Goal: Check status: Check status

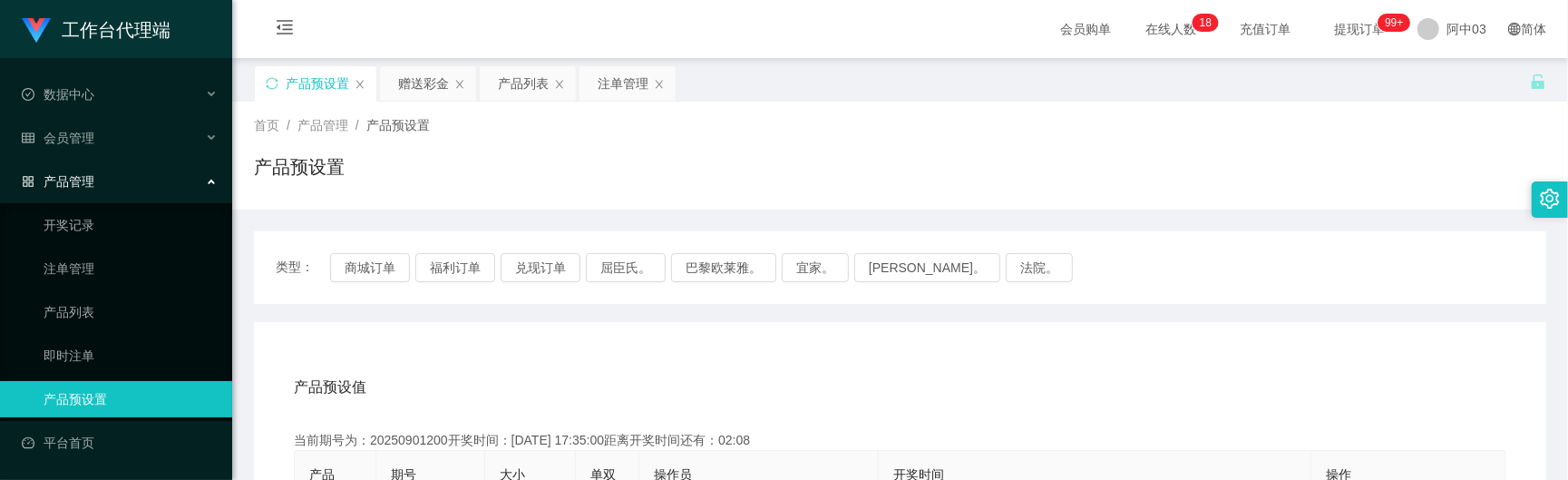
scroll to position [242, 0]
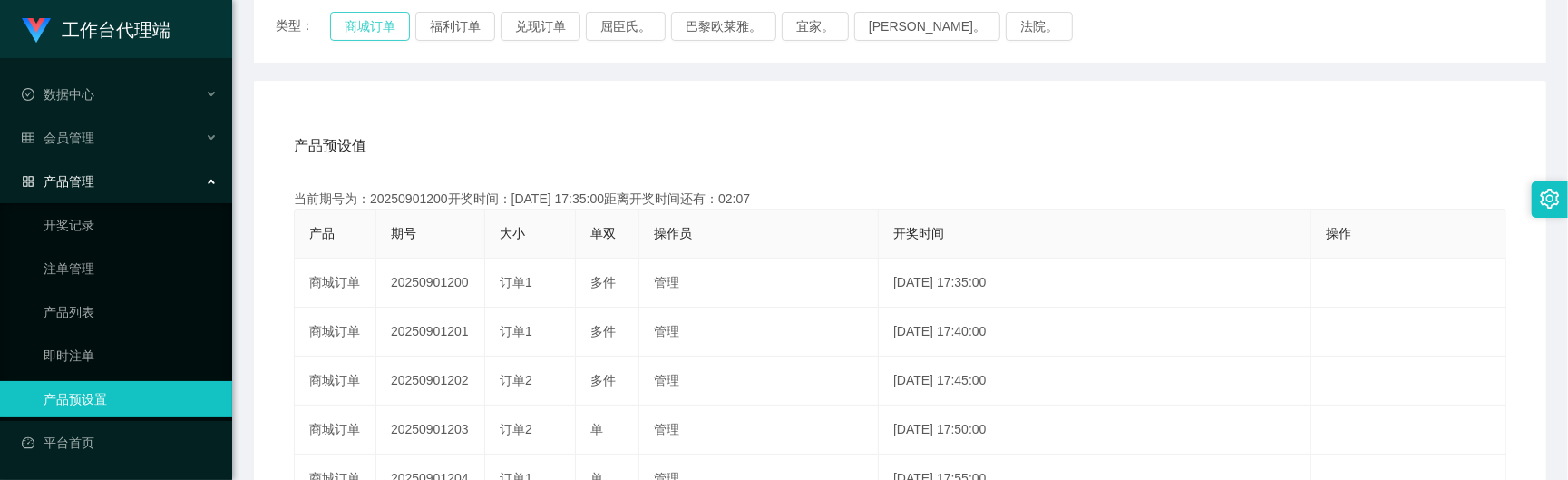
click at [392, 27] on button "商城订单" at bounding box center [370, 26] width 80 height 29
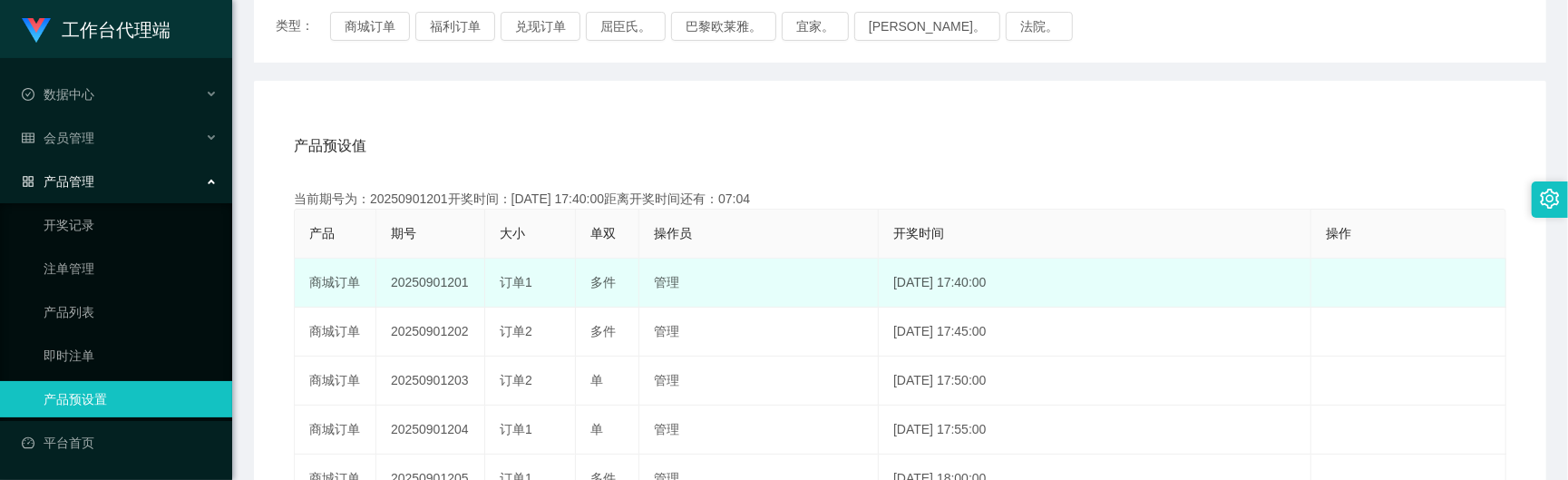
click at [408, 288] on td "20250901201" at bounding box center [431, 283] width 109 height 49
copy td "20250901201"
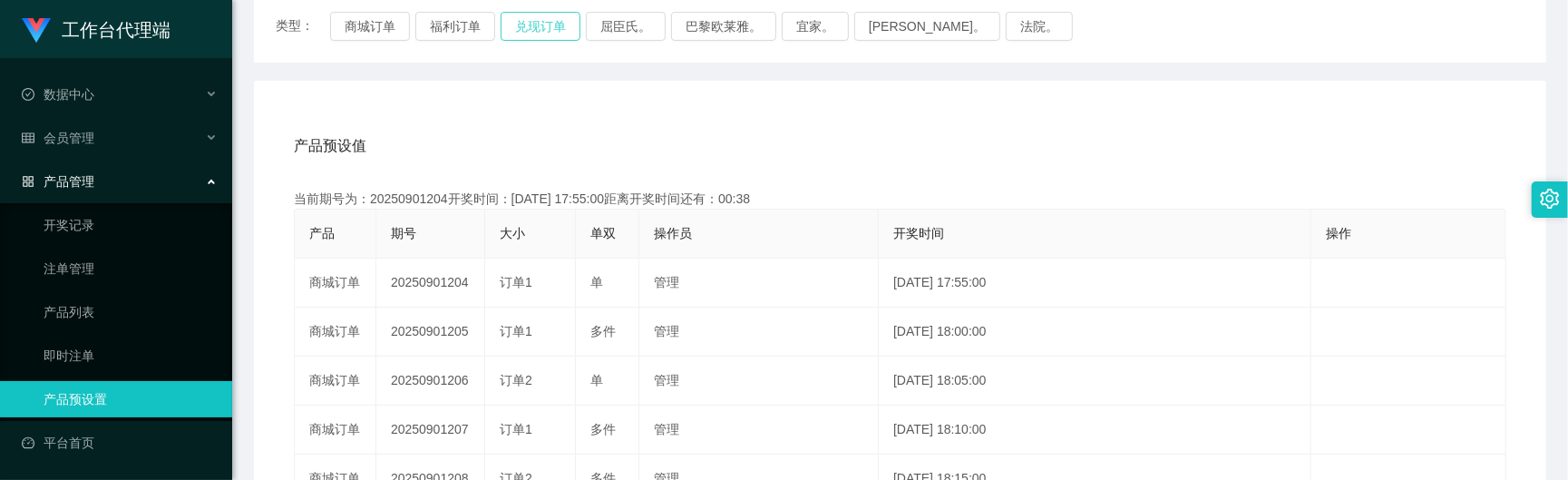
click at [534, 12] on button "兑现订单" at bounding box center [541, 26] width 80 height 29
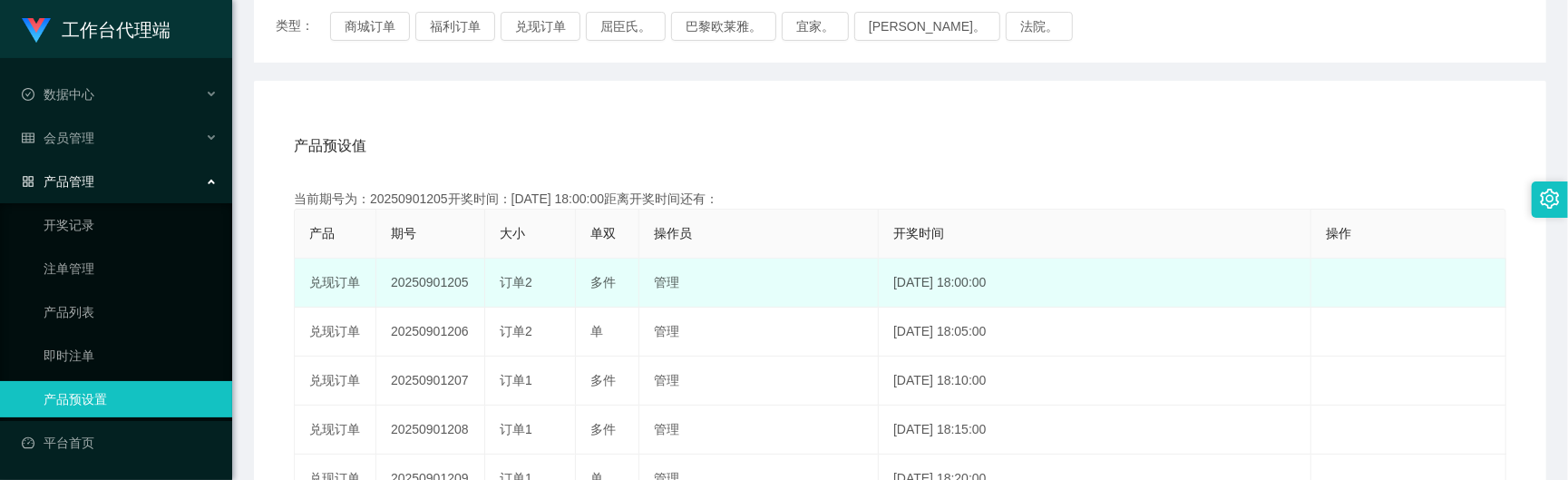
click at [418, 287] on td "20250901205" at bounding box center [431, 283] width 109 height 49
copy td "20250901205"
